Goal: Task Accomplishment & Management: Manage account settings

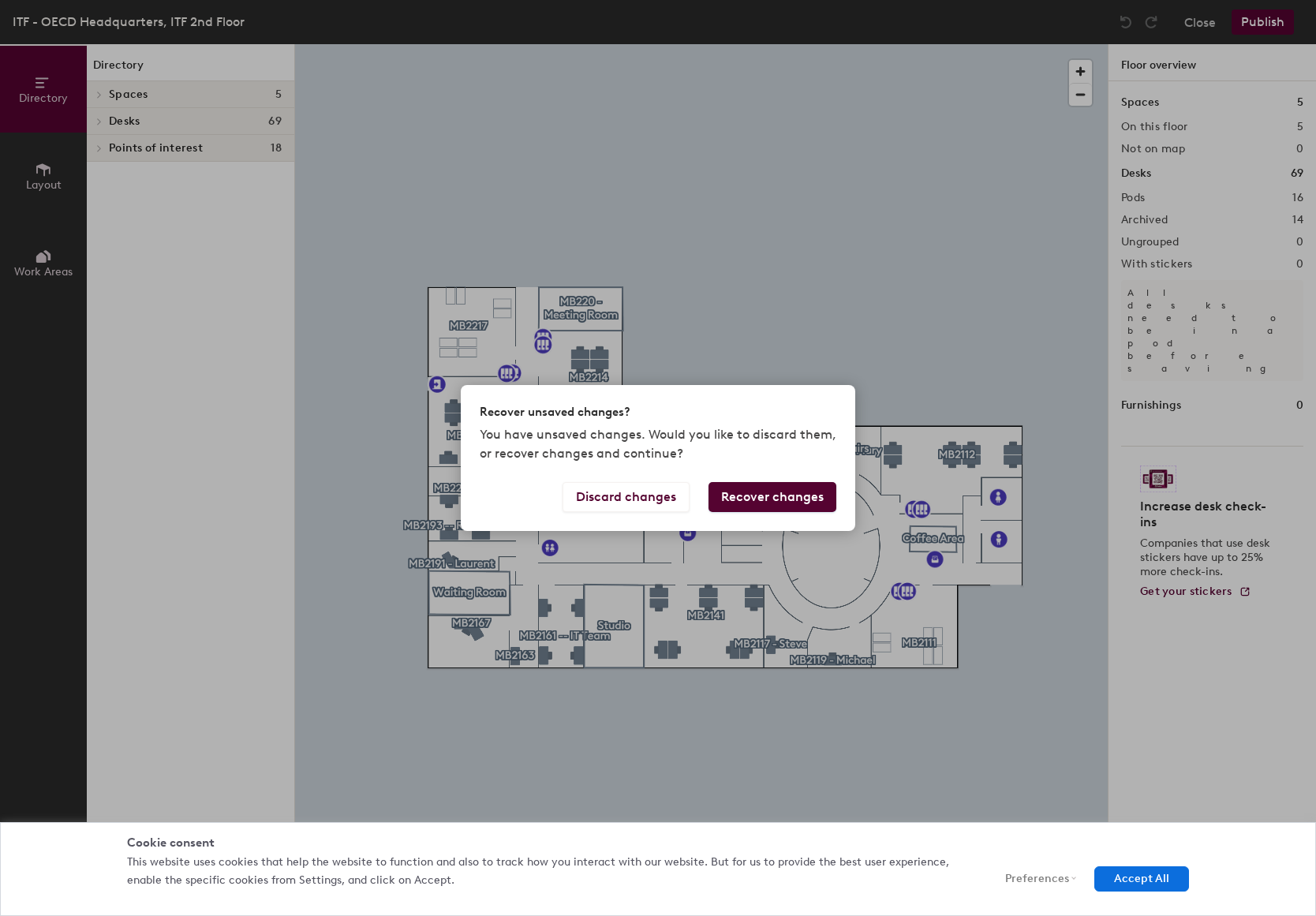
click at [790, 493] on button "Recover changes" at bounding box center [772, 497] width 128 height 30
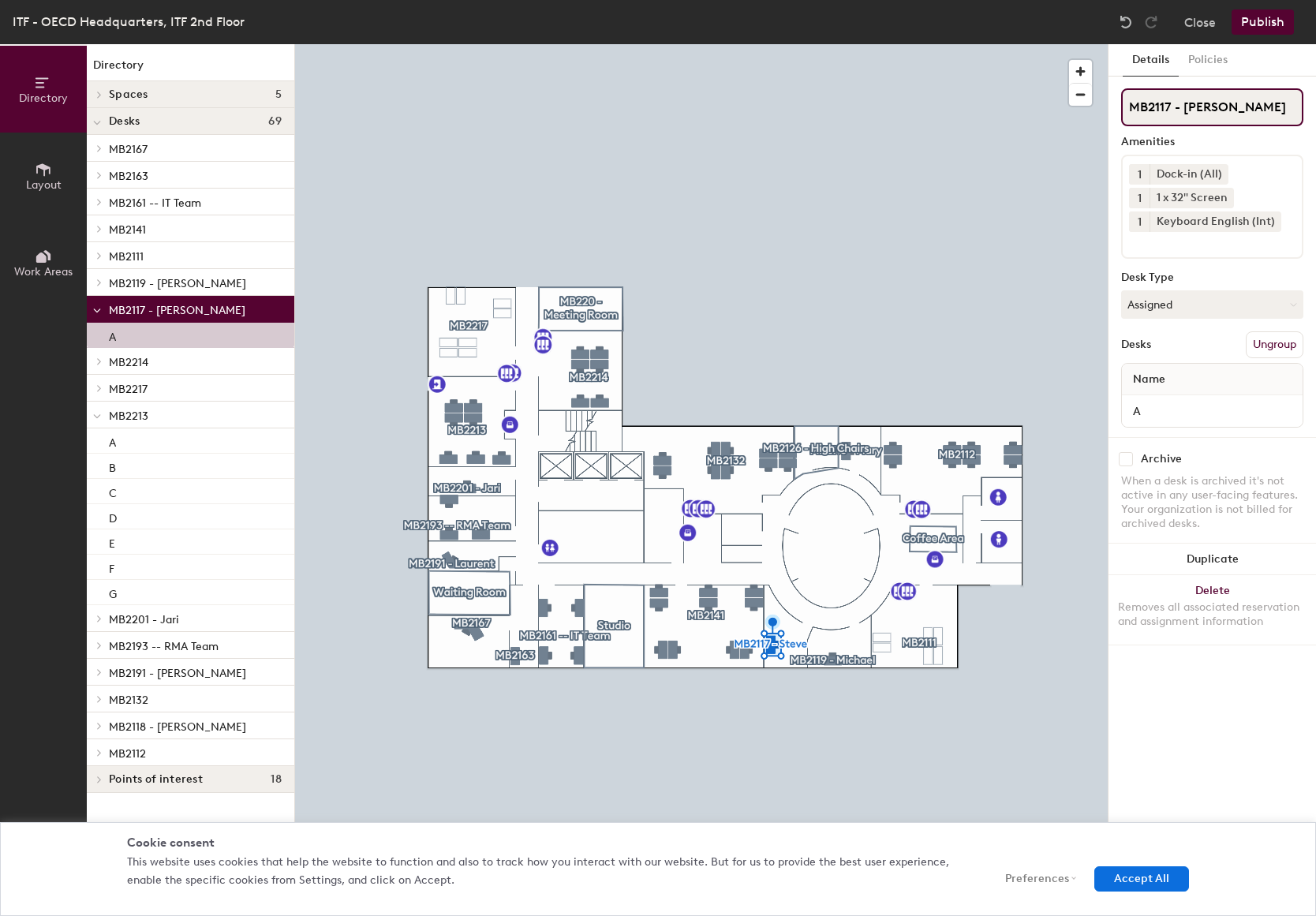
click at [1253, 108] on input "MB2117 - [PERSON_NAME]" at bounding box center [1212, 108] width 183 height 38
click at [1214, 56] on button "Policies" at bounding box center [1207, 60] width 58 height 32
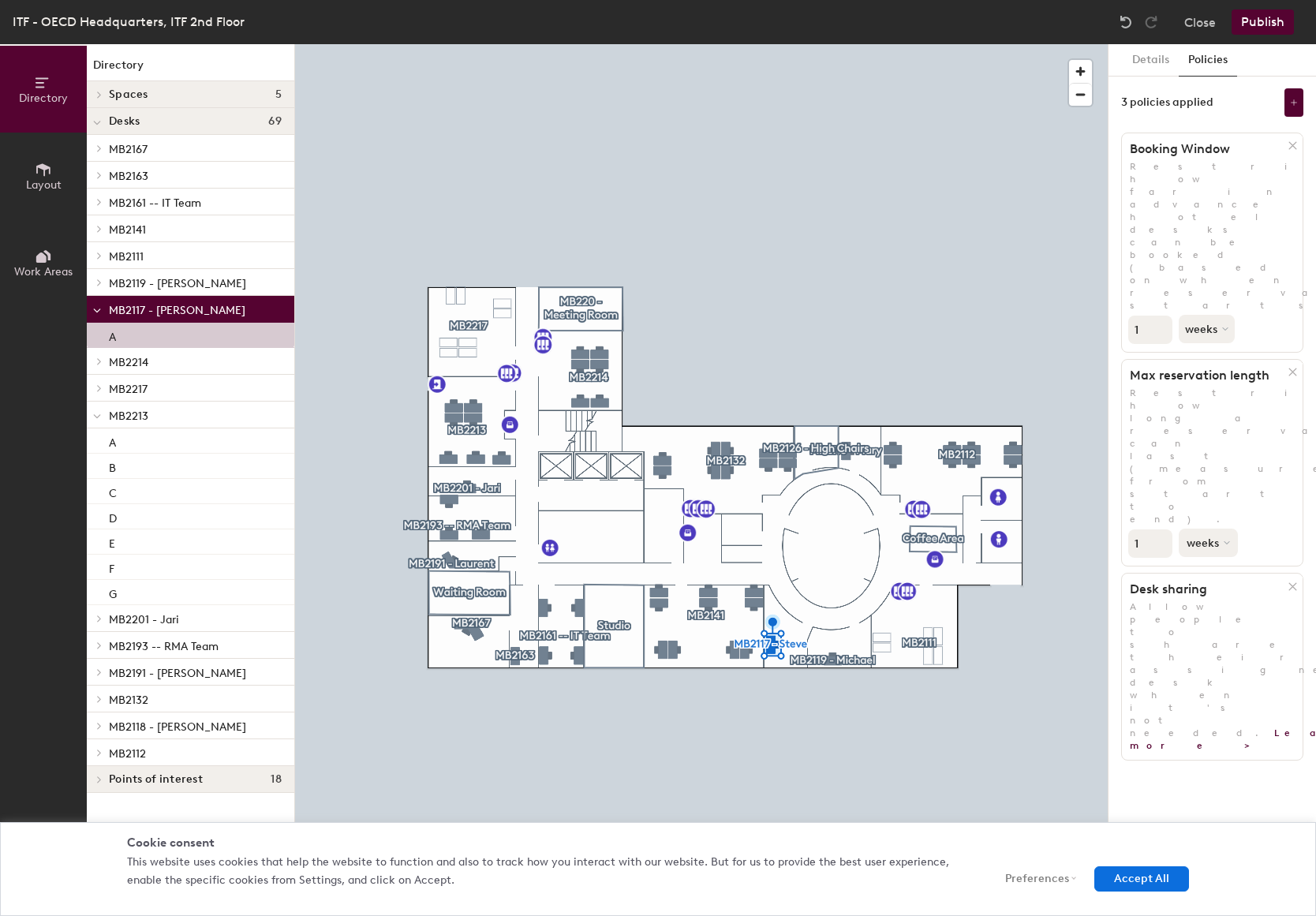
click at [1224, 539] on icon at bounding box center [1226, 542] width 6 height 6
click at [1197, 615] on div "days" at bounding box center [1210, 626] width 62 height 23
click at [1116, 879] on button "Accept All" at bounding box center [1141, 879] width 95 height 25
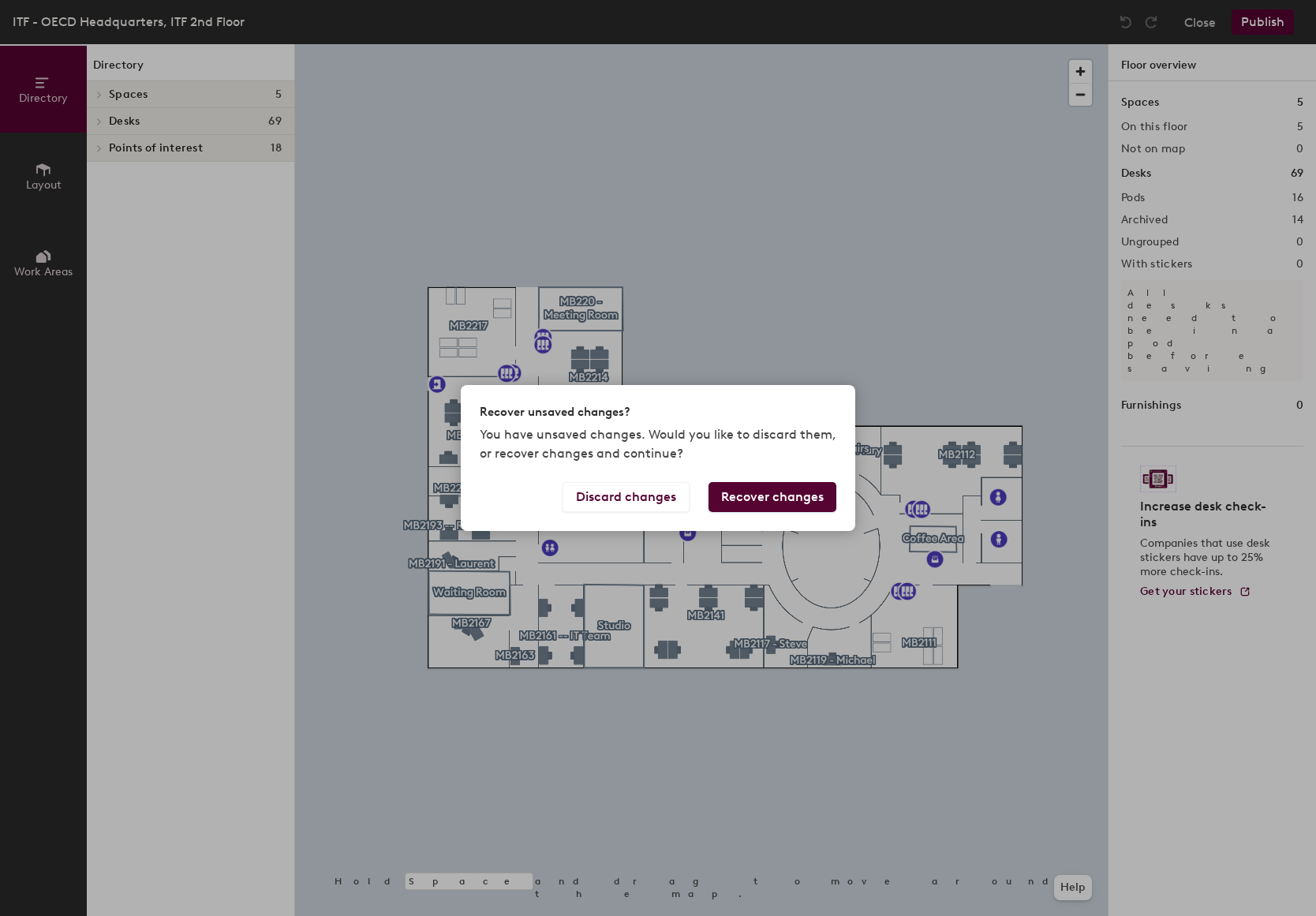
click at [741, 499] on button "Recover changes" at bounding box center [772, 497] width 128 height 30
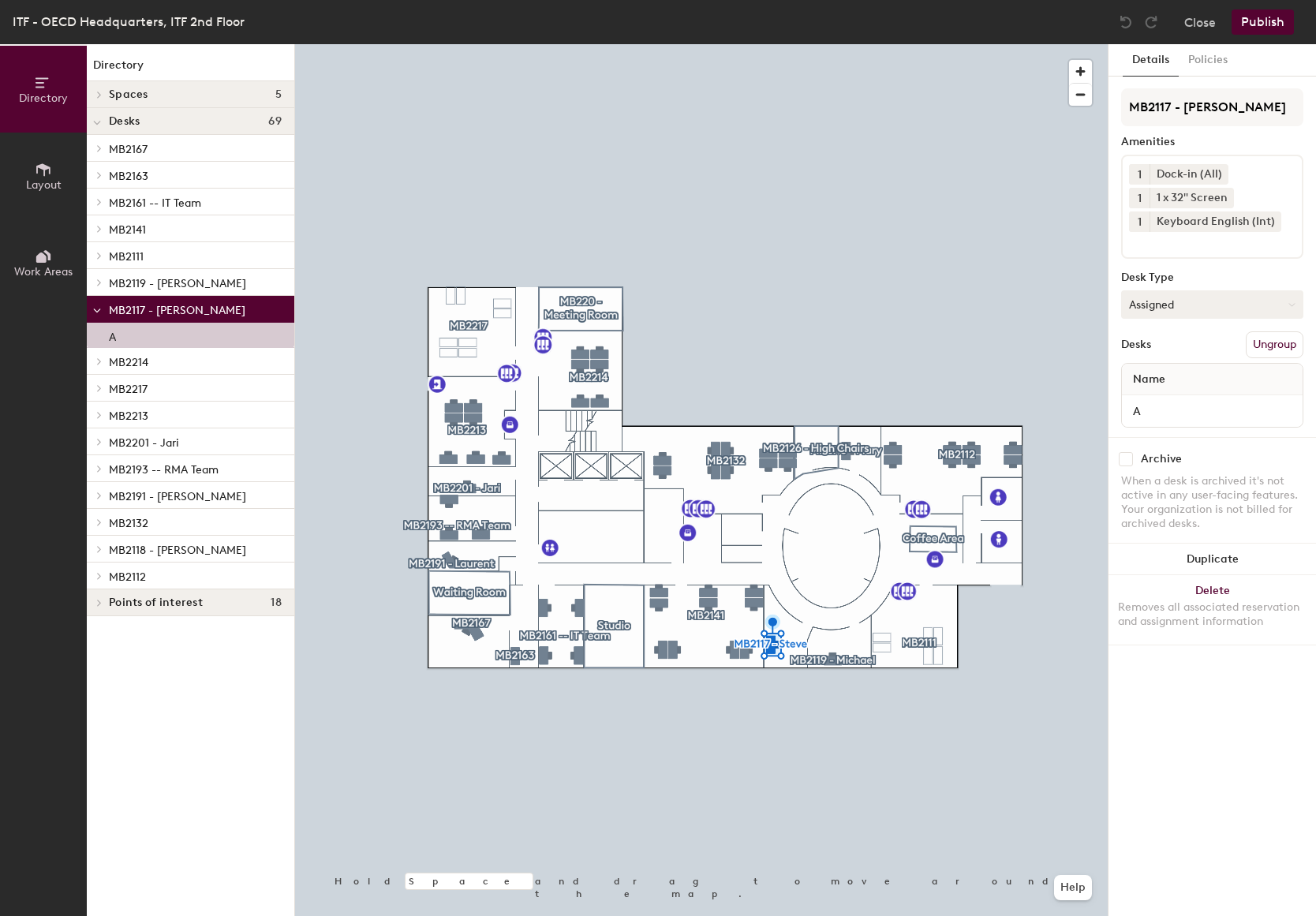
click at [1203, 297] on button "Assigned" at bounding box center [1212, 304] width 183 height 29
click at [1149, 376] on div "Hot" at bounding box center [1200, 377] width 157 height 23
click at [1207, 57] on button "Policies" at bounding box center [1207, 60] width 58 height 32
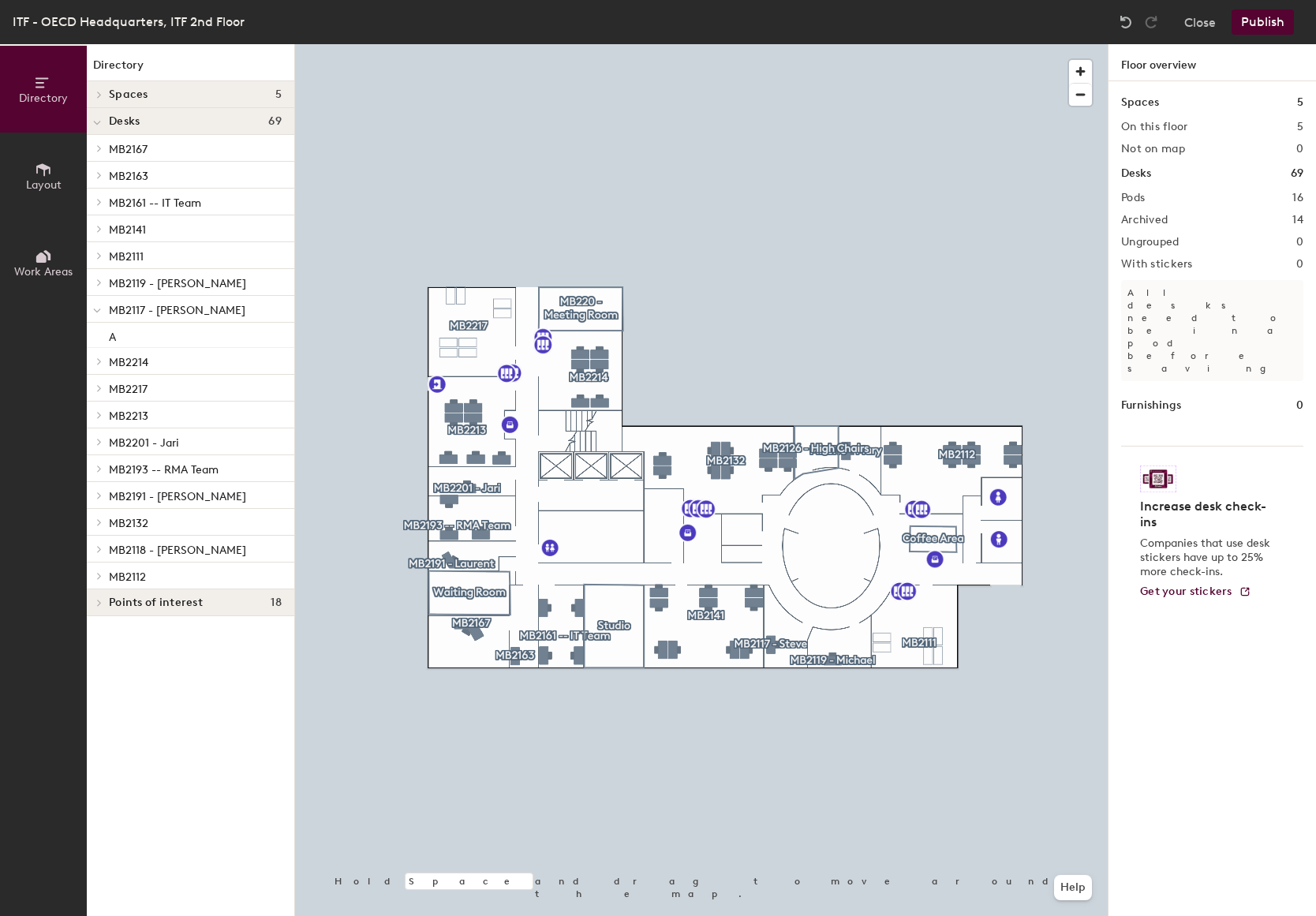
click at [1275, 25] on button "Publish" at bounding box center [1263, 22] width 63 height 25
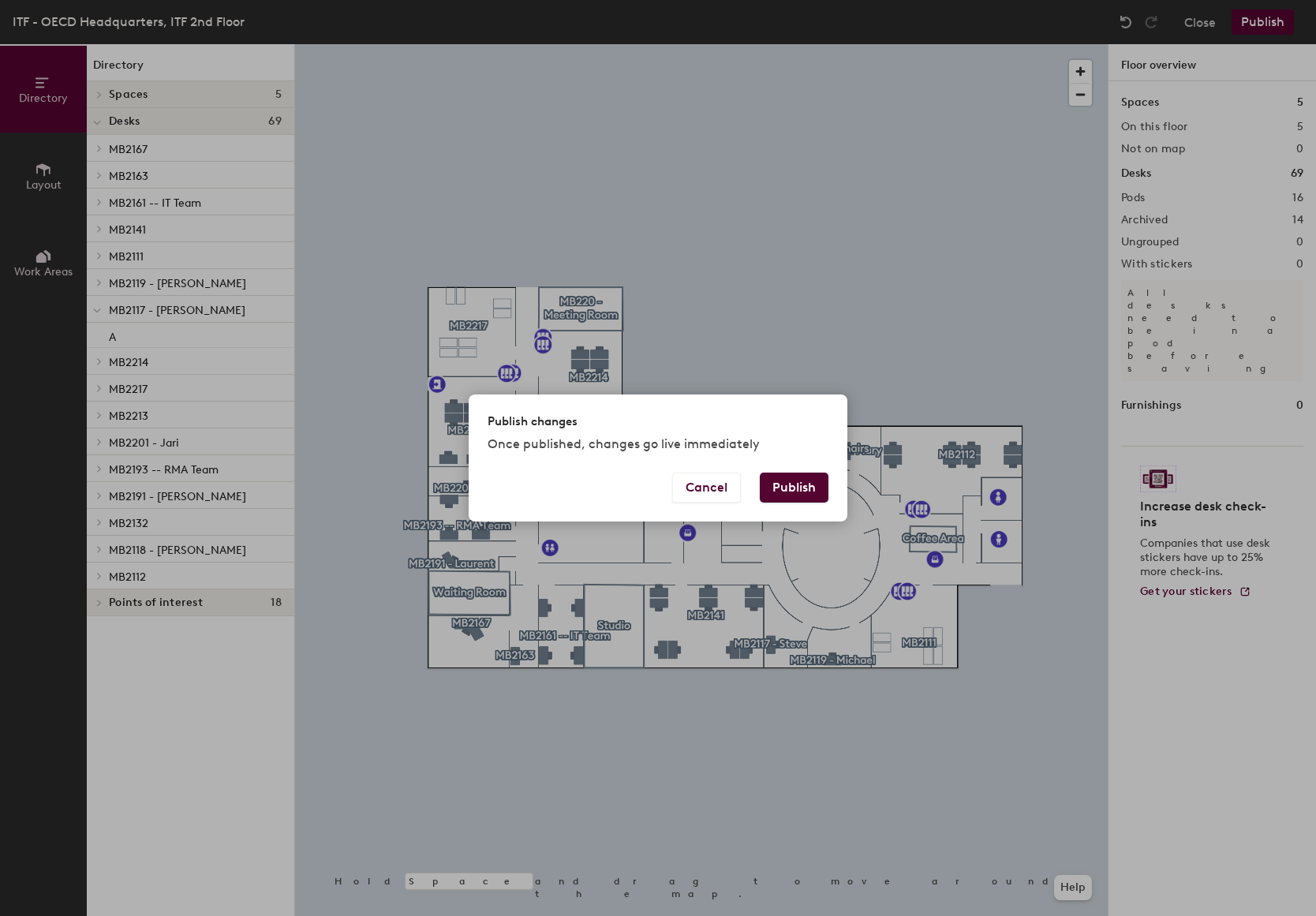
click at [794, 481] on button "Publish" at bounding box center [793, 487] width 69 height 30
